Goal: Information Seeking & Learning: Learn about a topic

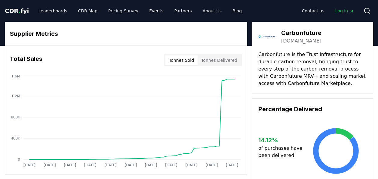
click at [19, 9] on span "CDR . fyi" at bounding box center [17, 10] width 24 height 7
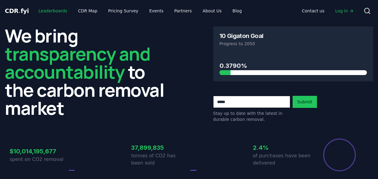
click at [43, 10] on link "Leaderboards" at bounding box center [53, 10] width 38 height 11
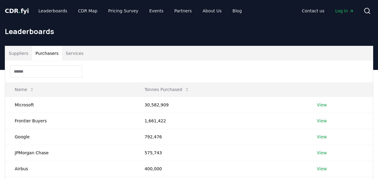
click at [51, 51] on button "Purchasers" at bounding box center [47, 53] width 30 height 14
click at [317, 104] on link "View" at bounding box center [322, 105] width 10 height 6
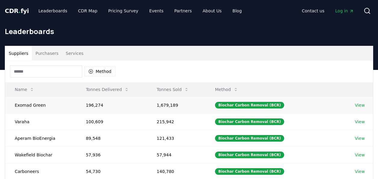
click at [357, 103] on link "View" at bounding box center [360, 105] width 10 height 6
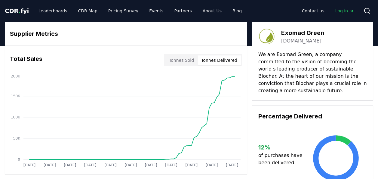
click at [217, 60] on button "Tonnes Delivered" at bounding box center [219, 60] width 43 height 10
click at [58, 10] on link "Leaderboards" at bounding box center [53, 10] width 38 height 11
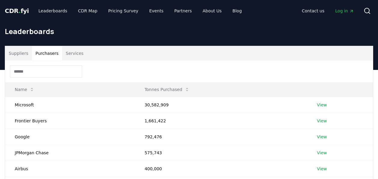
click at [48, 51] on button "Purchasers" at bounding box center [47, 53] width 30 height 14
click at [323, 104] on link "View" at bounding box center [322, 105] width 10 height 6
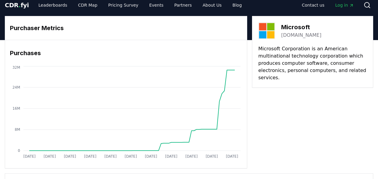
scroll to position [5, 0]
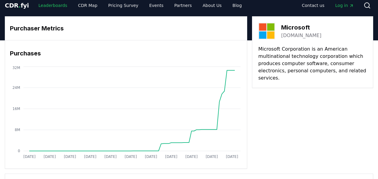
click at [48, 6] on link "Leaderboards" at bounding box center [53, 5] width 38 height 11
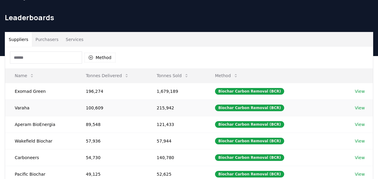
scroll to position [5, 0]
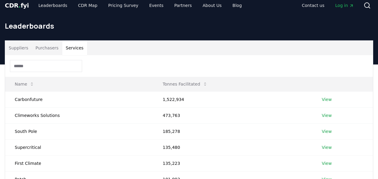
click at [79, 47] on button "Services" at bounding box center [74, 48] width 25 height 14
click at [325, 96] on link "View" at bounding box center [327, 99] width 10 height 6
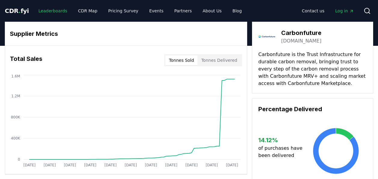
click at [47, 9] on link "Leaderboards" at bounding box center [53, 10] width 38 height 11
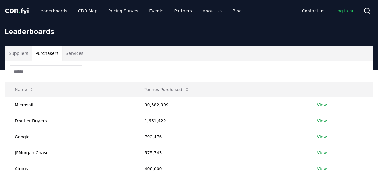
click at [44, 51] on button "Purchasers" at bounding box center [47, 53] width 30 height 14
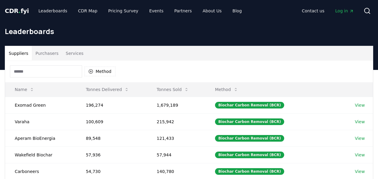
click at [16, 53] on button "Suppliers" at bounding box center [18, 53] width 27 height 14
click at [65, 51] on button "Services" at bounding box center [74, 53] width 25 height 14
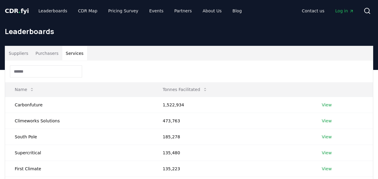
click at [44, 56] on button "Purchasers" at bounding box center [47, 53] width 30 height 14
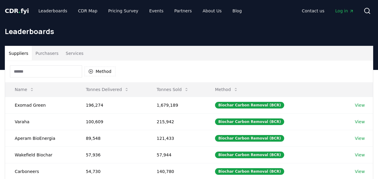
click at [17, 52] on button "Suppliers" at bounding box center [18, 53] width 27 height 14
click at [64, 53] on button "Services" at bounding box center [74, 53] width 25 height 14
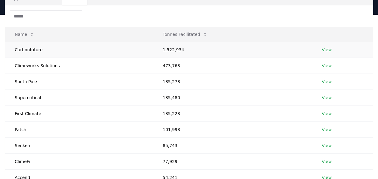
scroll to position [60, 0]
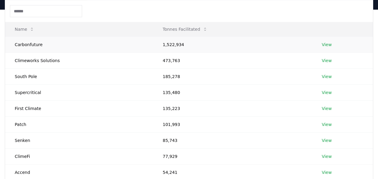
click at [327, 44] on link "View" at bounding box center [327, 44] width 10 height 6
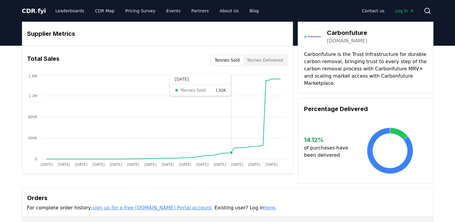
drag, startPoint x: 230, startPoint y: 108, endPoint x: 460, endPoint y: 146, distance: 233.7
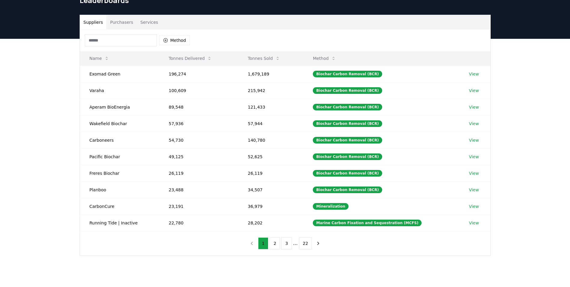
scroll to position [17, 0]
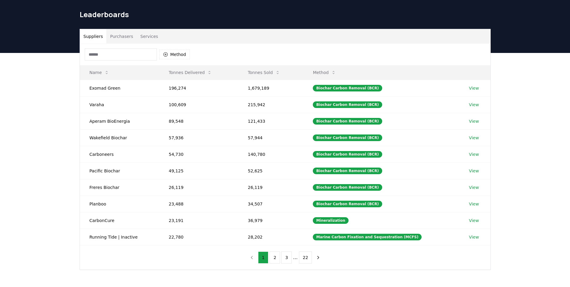
click at [91, 35] on button "Suppliers" at bounding box center [93, 36] width 27 height 14
click at [118, 35] on button "Purchasers" at bounding box center [121, 36] width 30 height 14
click at [95, 36] on button "Suppliers" at bounding box center [93, 36] width 27 height 14
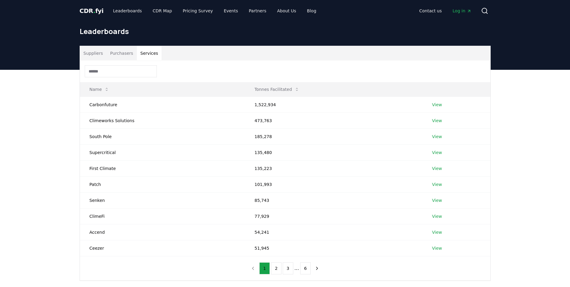
click at [140, 52] on button "Services" at bounding box center [149, 53] width 25 height 14
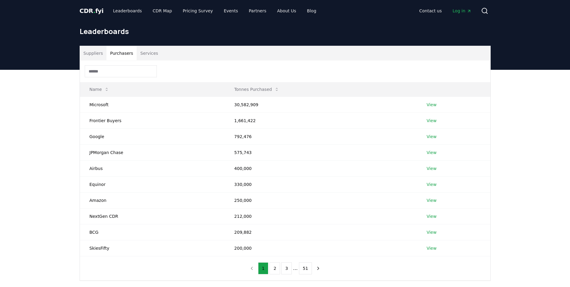
click at [113, 52] on button "Purchasers" at bounding box center [121, 53] width 30 height 14
click at [95, 54] on button "Suppliers" at bounding box center [93, 53] width 27 height 14
